Goal: Information Seeking & Learning: Find specific fact

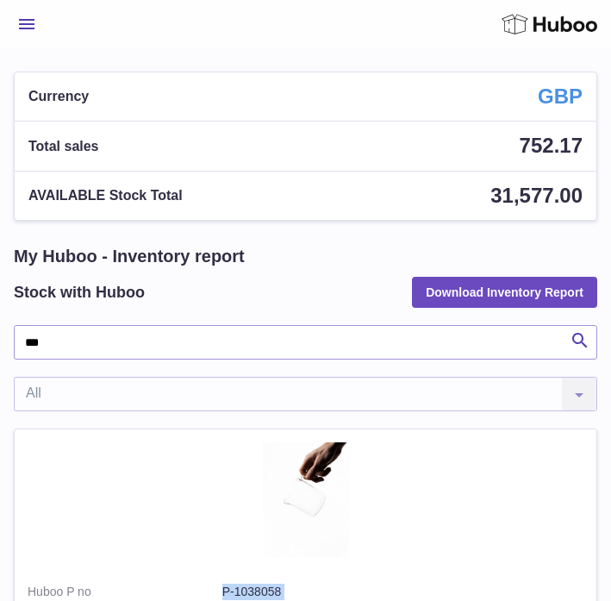
click at [30, 28] on span "Menu" at bounding box center [27, 24] width 16 height 10
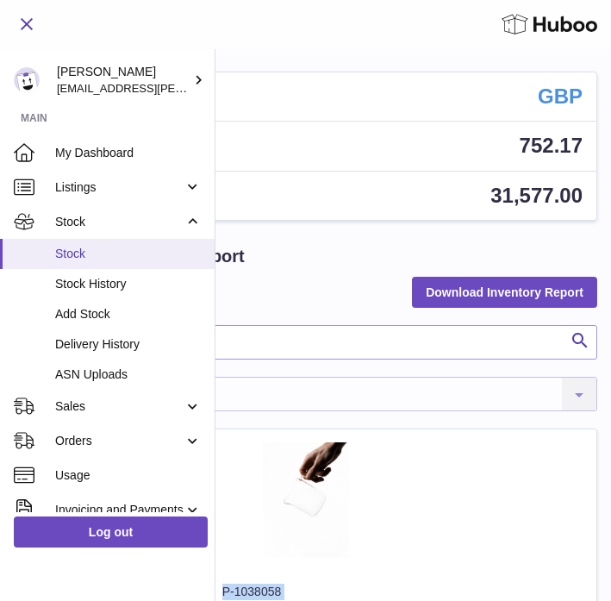
click at [72, 251] on span "Stock" at bounding box center [128, 254] width 147 height 16
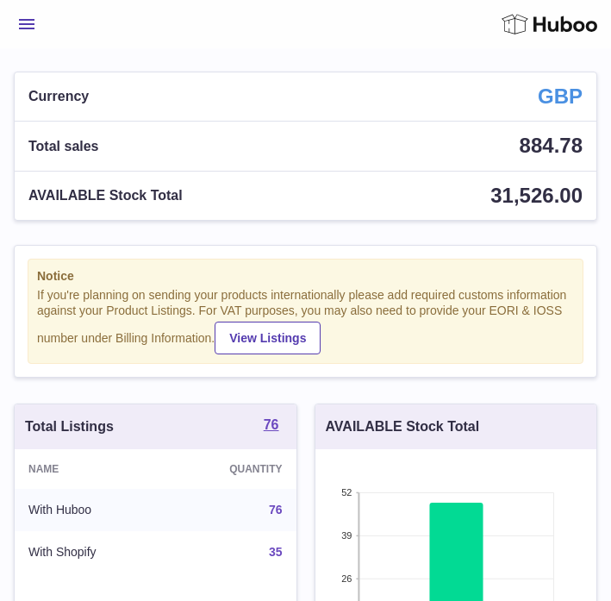
scroll to position [269, 281]
click at [32, 24] on span "Menu" at bounding box center [27, 24] width 16 height 10
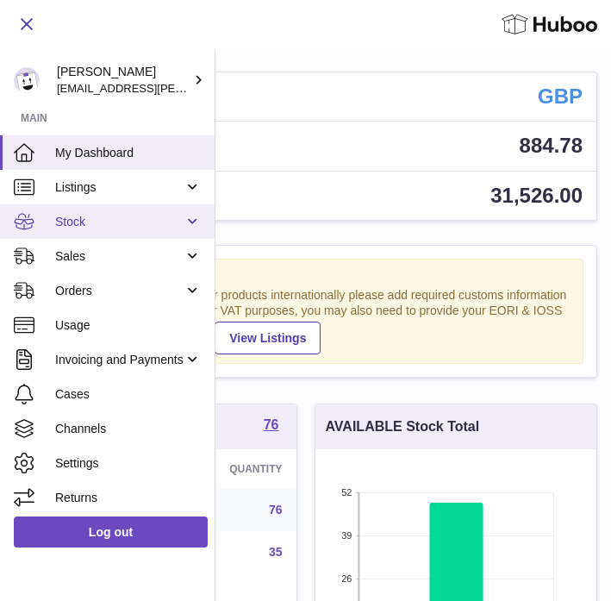
click at [84, 228] on span "Stock" at bounding box center [119, 222] width 128 height 16
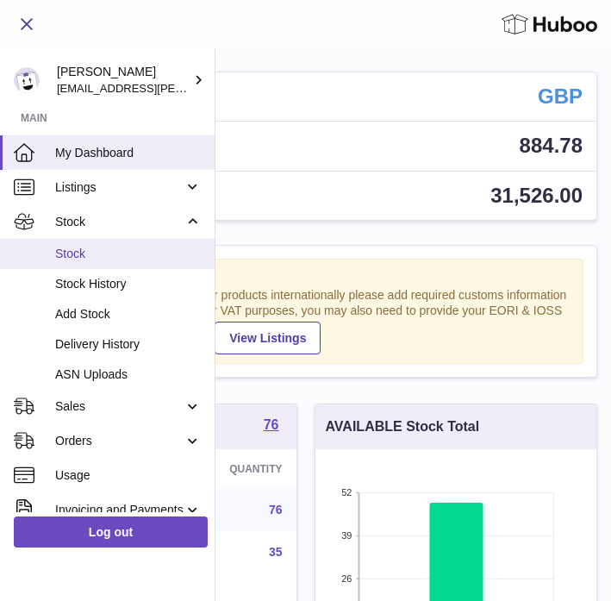
click at [79, 255] on span "Stock" at bounding box center [128, 254] width 147 height 16
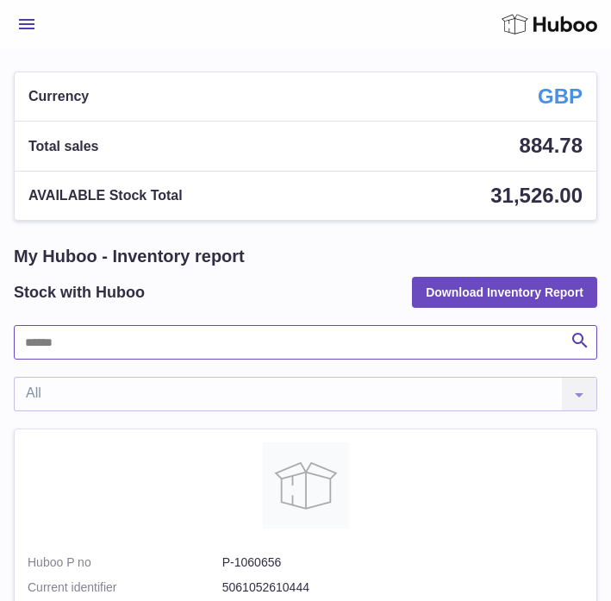
click at [108, 355] on input "text" at bounding box center [305, 342] width 583 height 34
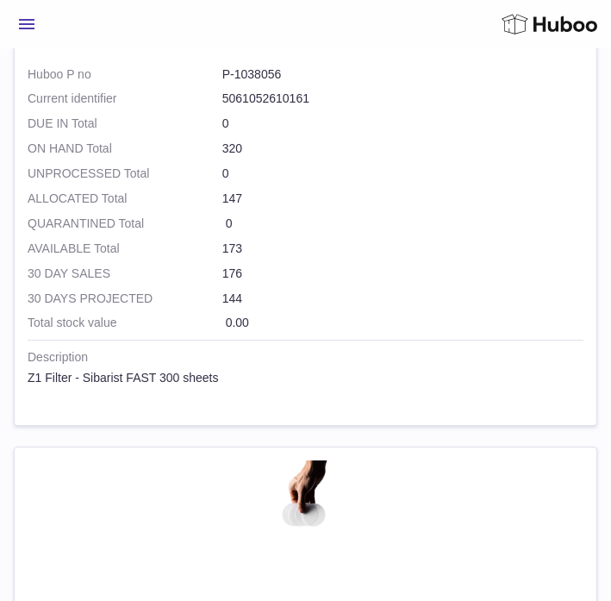
scroll to position [456, 0]
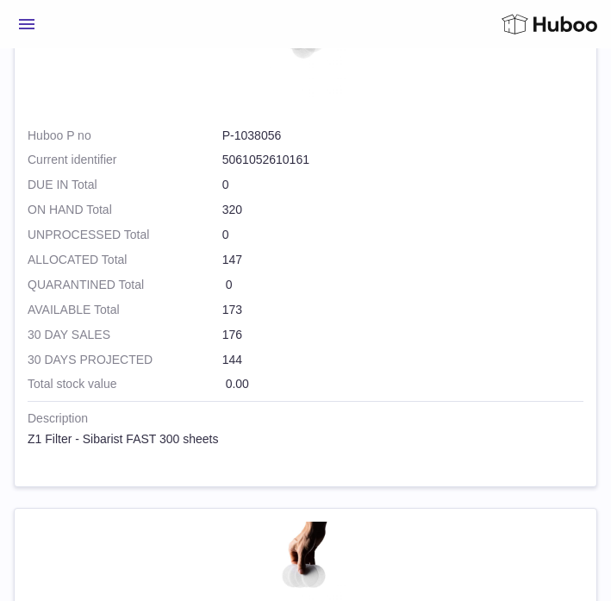
type input "**"
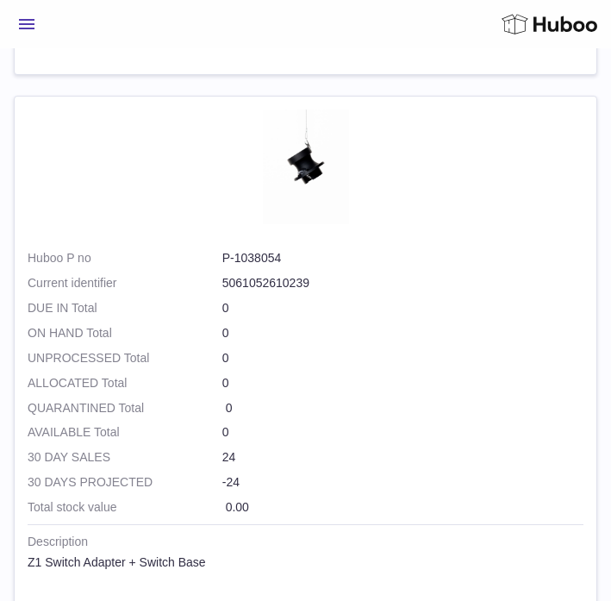
scroll to position [1467, 0]
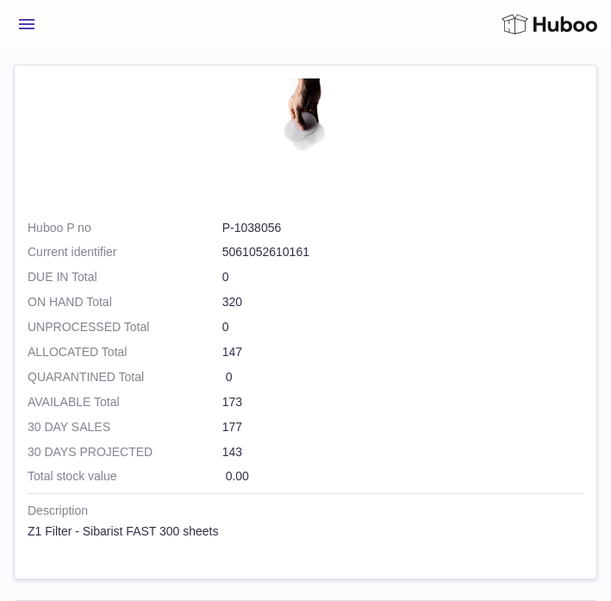
scroll to position [359, 0]
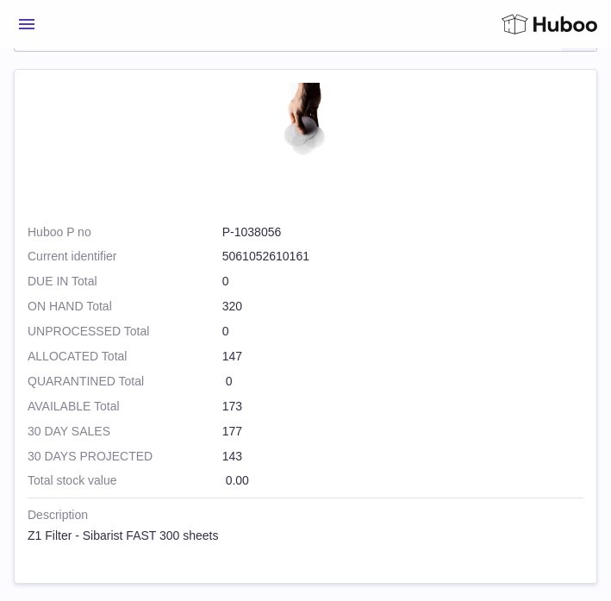
click at [259, 228] on dd "P-1038056" at bounding box center [402, 232] width 361 height 16
copy dl "P-1038056"
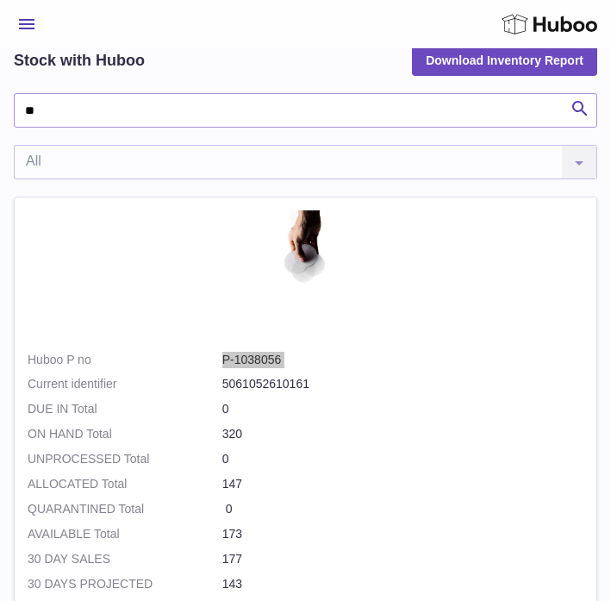
scroll to position [0, 0]
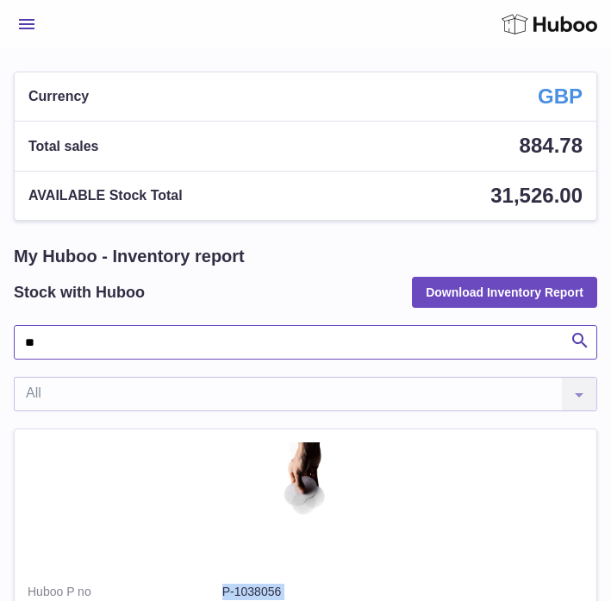
click at [64, 352] on input "**" at bounding box center [305, 342] width 583 height 34
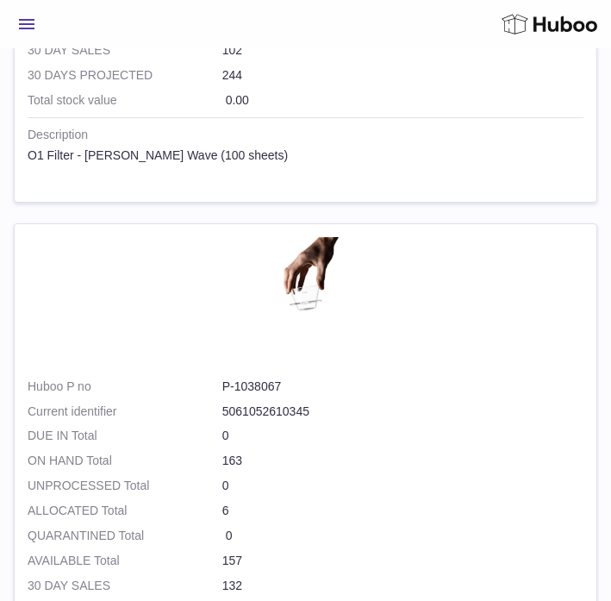
scroll to position [2316, 0]
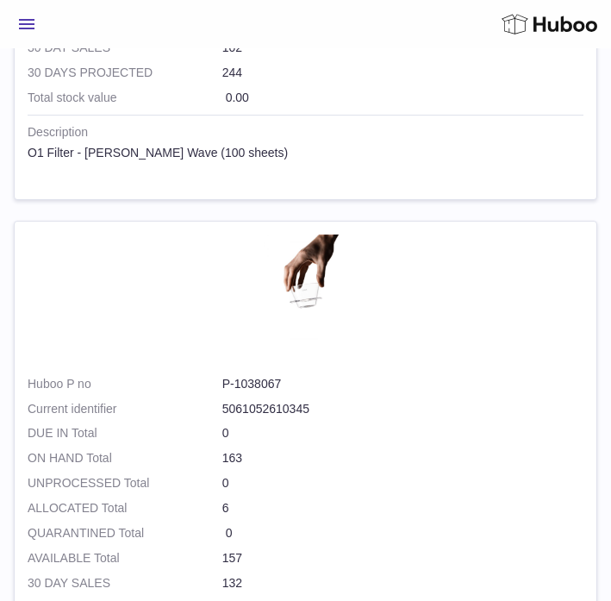
type input "**"
click at [270, 388] on dd "P-1038067" at bounding box center [402, 384] width 361 height 16
drag, startPoint x: 220, startPoint y: 383, endPoint x: 316, endPoint y: 384, distance: 96.5
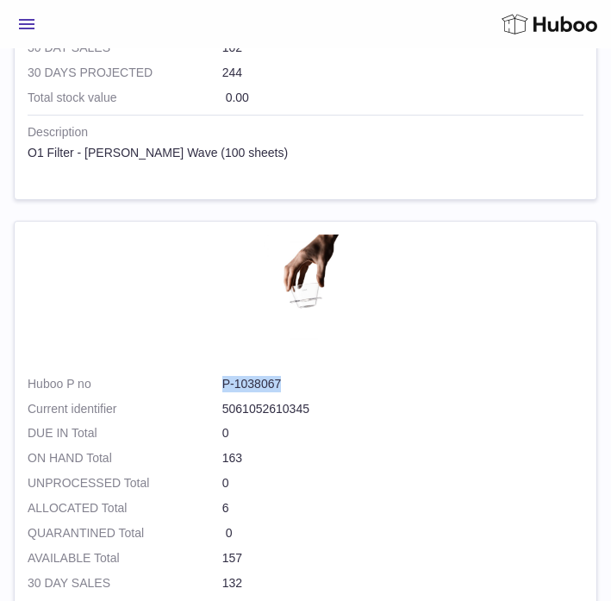
click at [316, 384] on dl "Huboo P no P-1038067 Current identifier 5061052610345" at bounding box center [306, 401] width 556 height 50
copy dl "P-1038067"
